Goal: Book appointment/travel/reservation

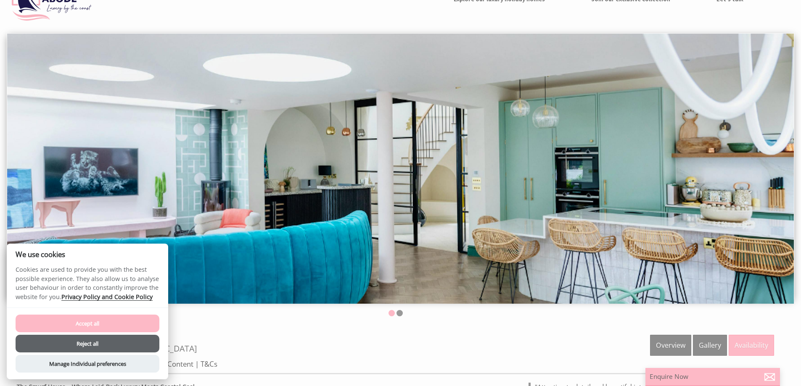
scroll to position [126, 0]
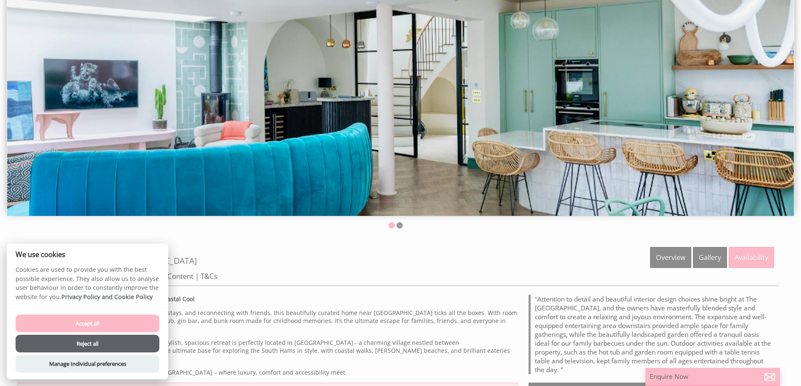
click at [108, 327] on button "Accept all" at bounding box center [88, 324] width 144 height 18
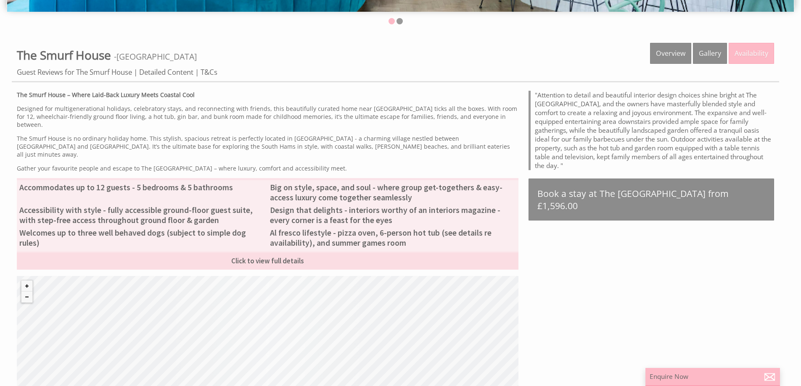
scroll to position [336, 0]
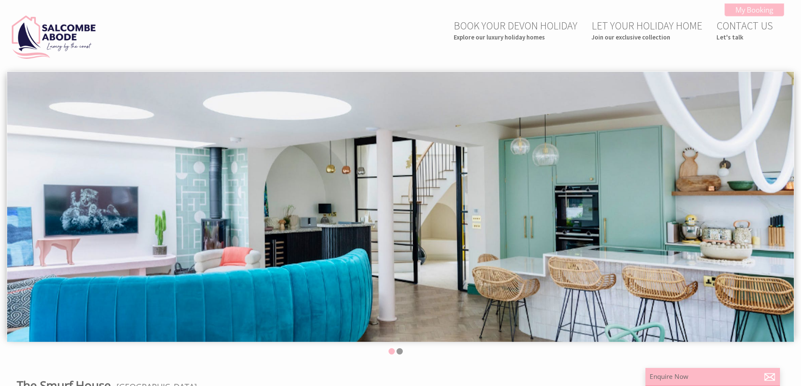
scroll to position [168, 0]
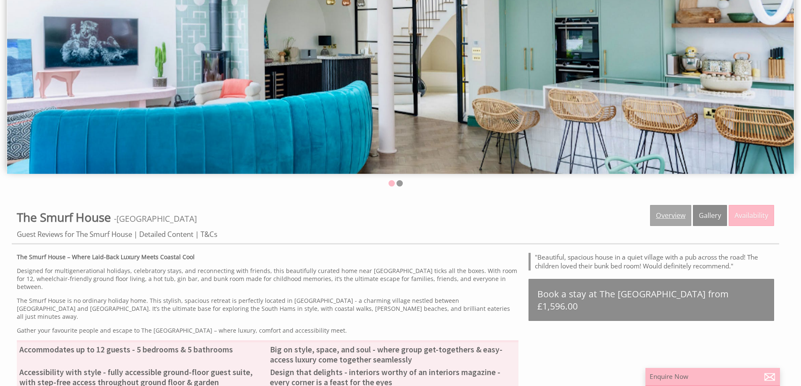
click at [670, 215] on link "Overview" at bounding box center [670, 215] width 41 height 21
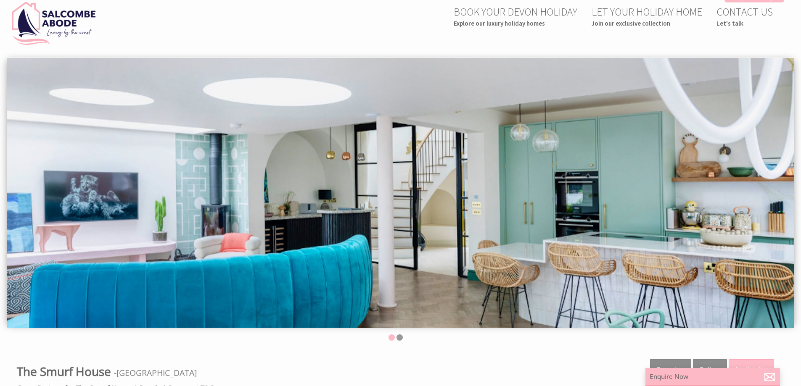
scroll to position [0, 0]
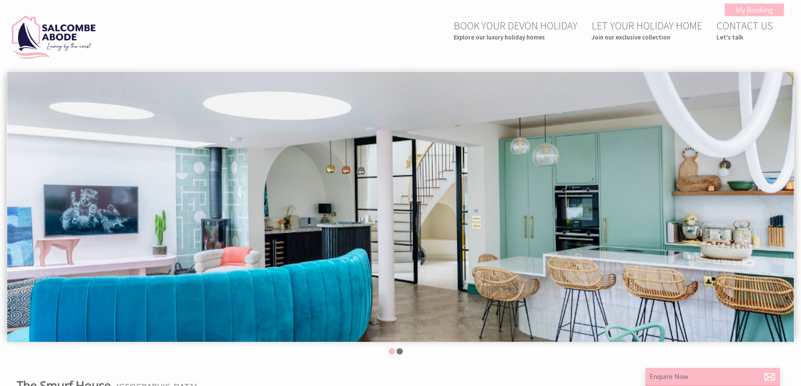
click at [399, 352] on li at bounding box center [400, 352] width 6 height 6
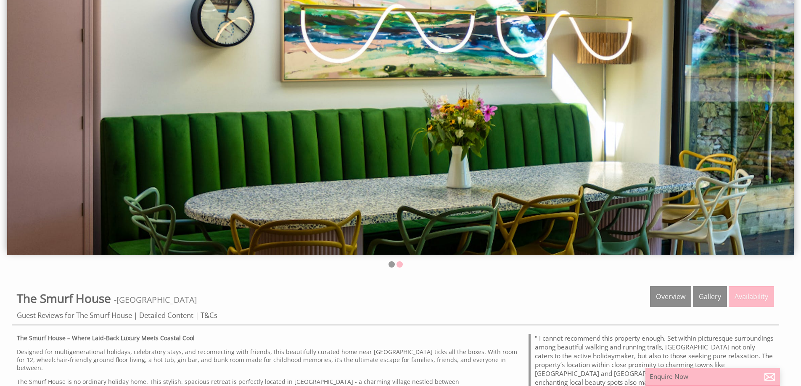
scroll to position [168, 0]
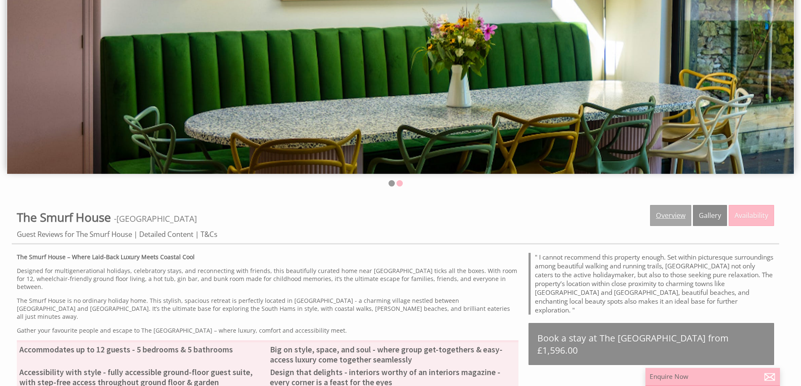
click at [684, 217] on link "Overview" at bounding box center [670, 215] width 41 height 21
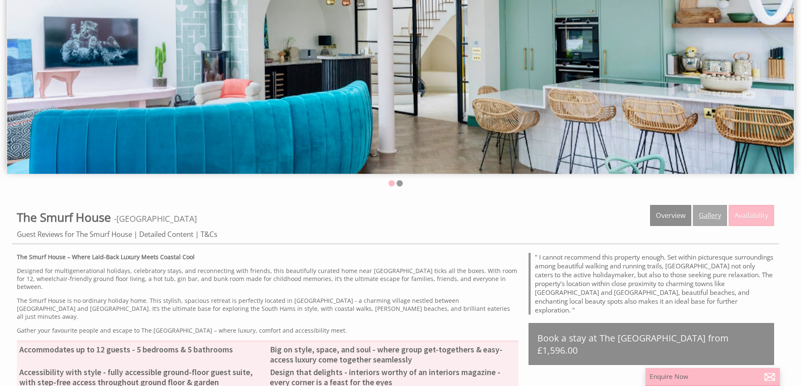
click at [705, 210] on link "Gallery" at bounding box center [710, 215] width 34 height 21
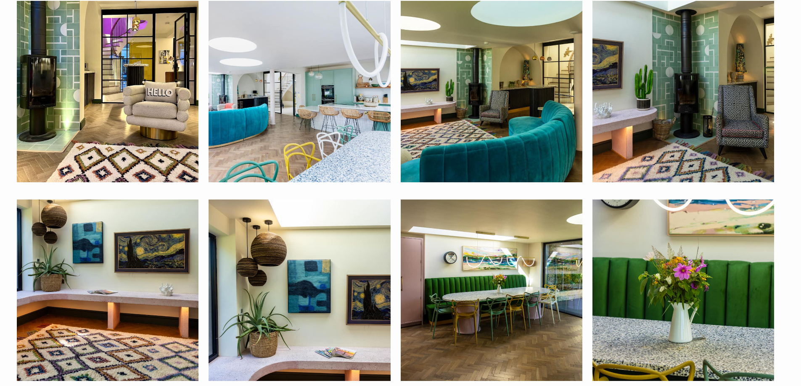
scroll to position [210, 0]
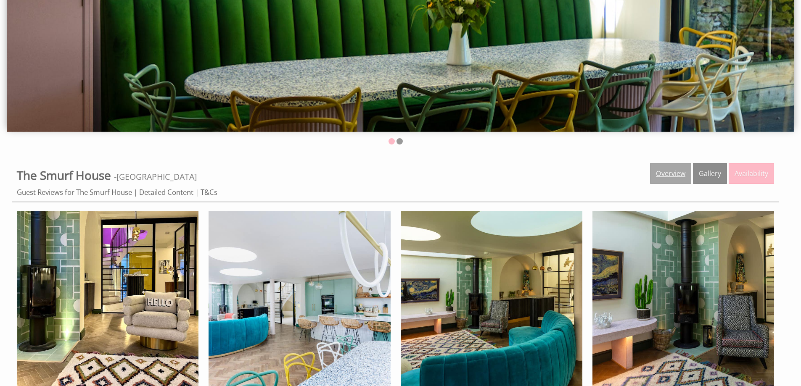
click at [667, 167] on link "Overview" at bounding box center [670, 173] width 41 height 21
